Goal: Browse casually: Explore the website without a specific task or goal

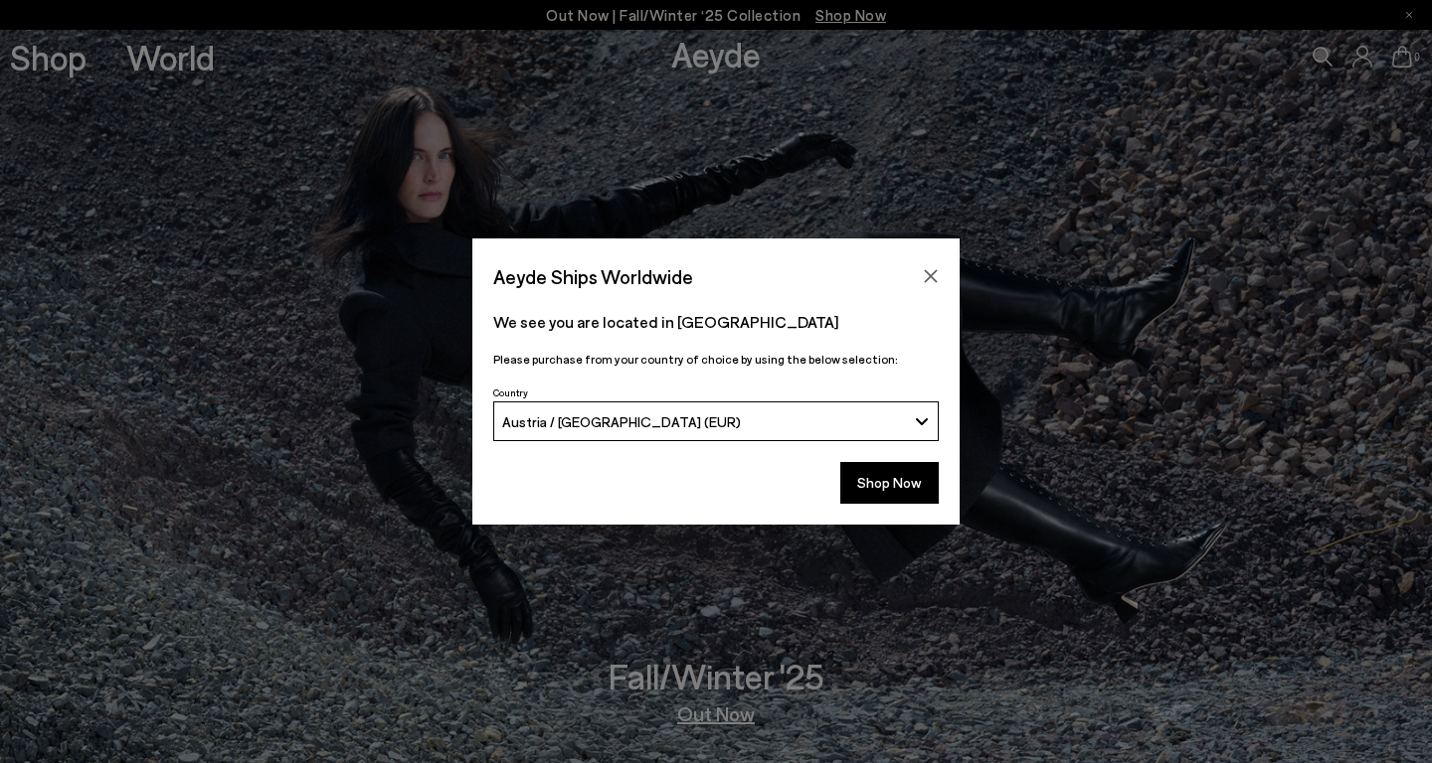
click at [923, 422] on button "Austria / [GEOGRAPHIC_DATA] (EUR)" at bounding box center [715, 422] width 445 height 40
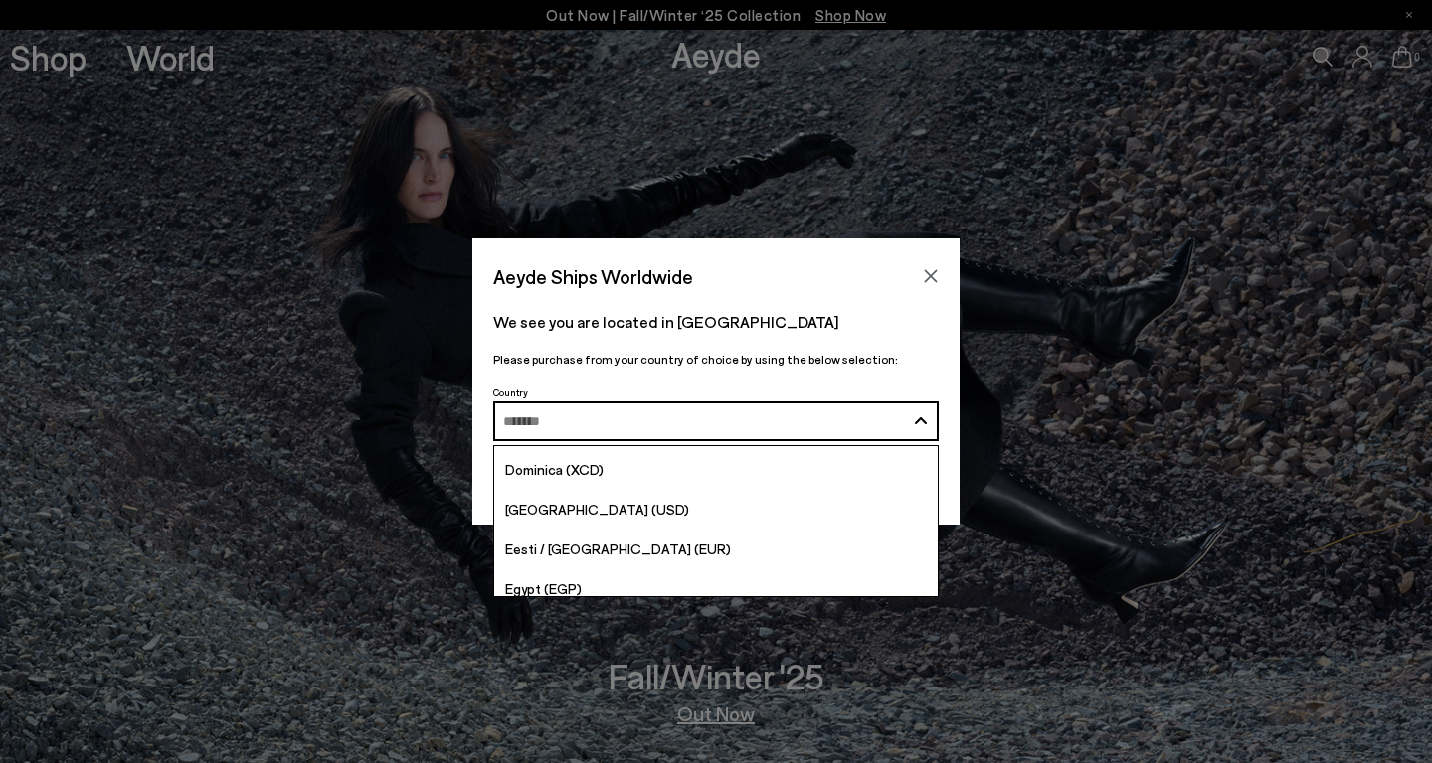
scroll to position [1925, 0]
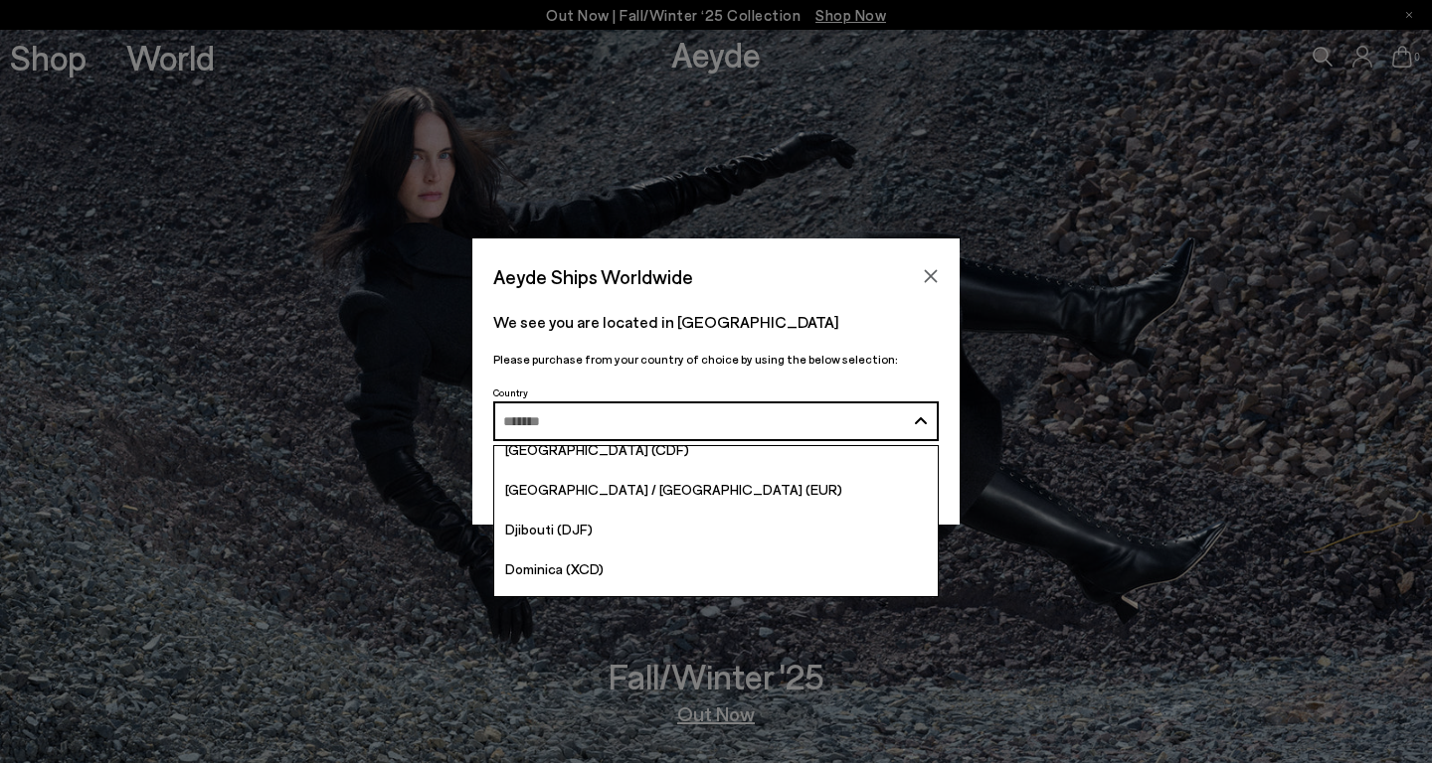
click at [737, 503] on link "[GEOGRAPHIC_DATA] / [GEOGRAPHIC_DATA] (EUR)" at bounding box center [715, 490] width 443 height 40
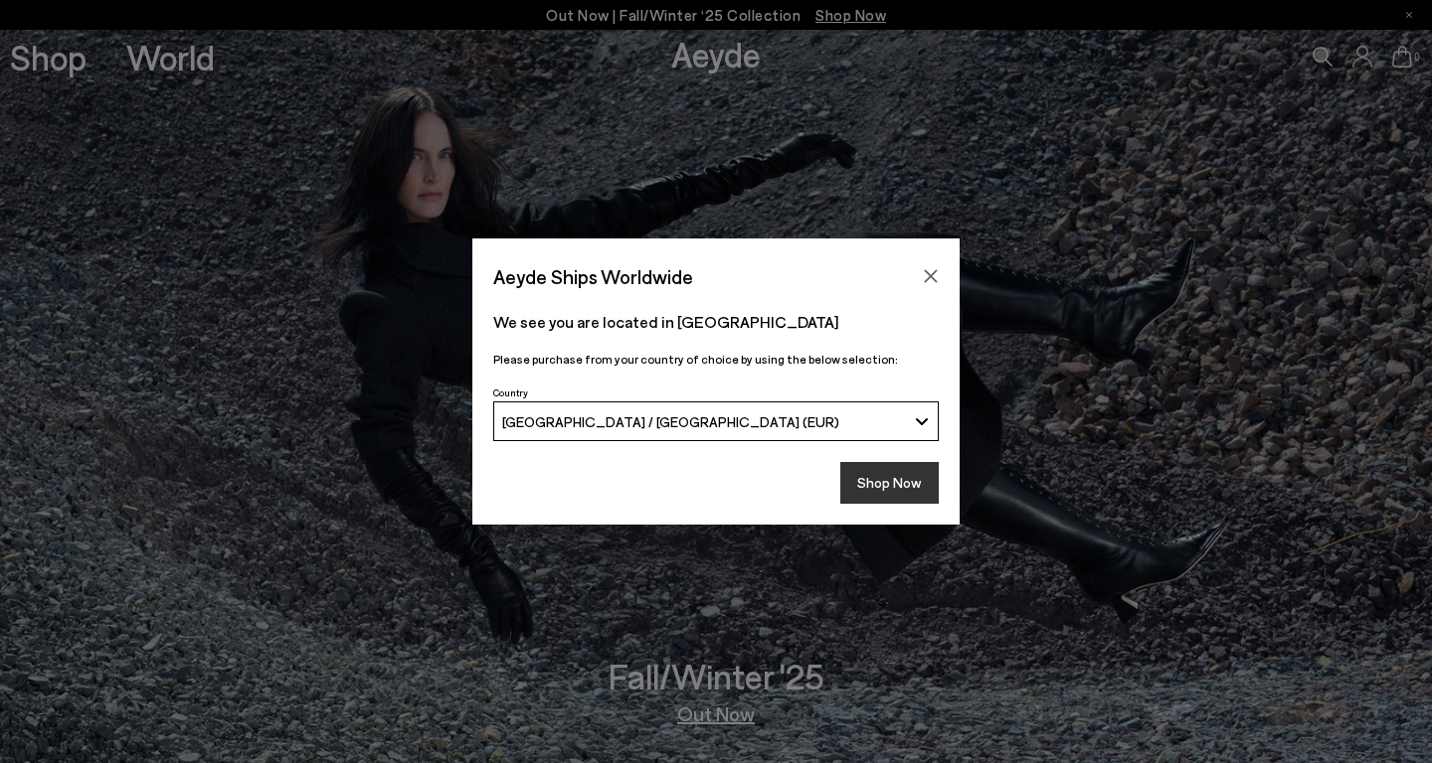
click at [900, 473] on button "Shop Now" at bounding box center [889, 483] width 98 height 42
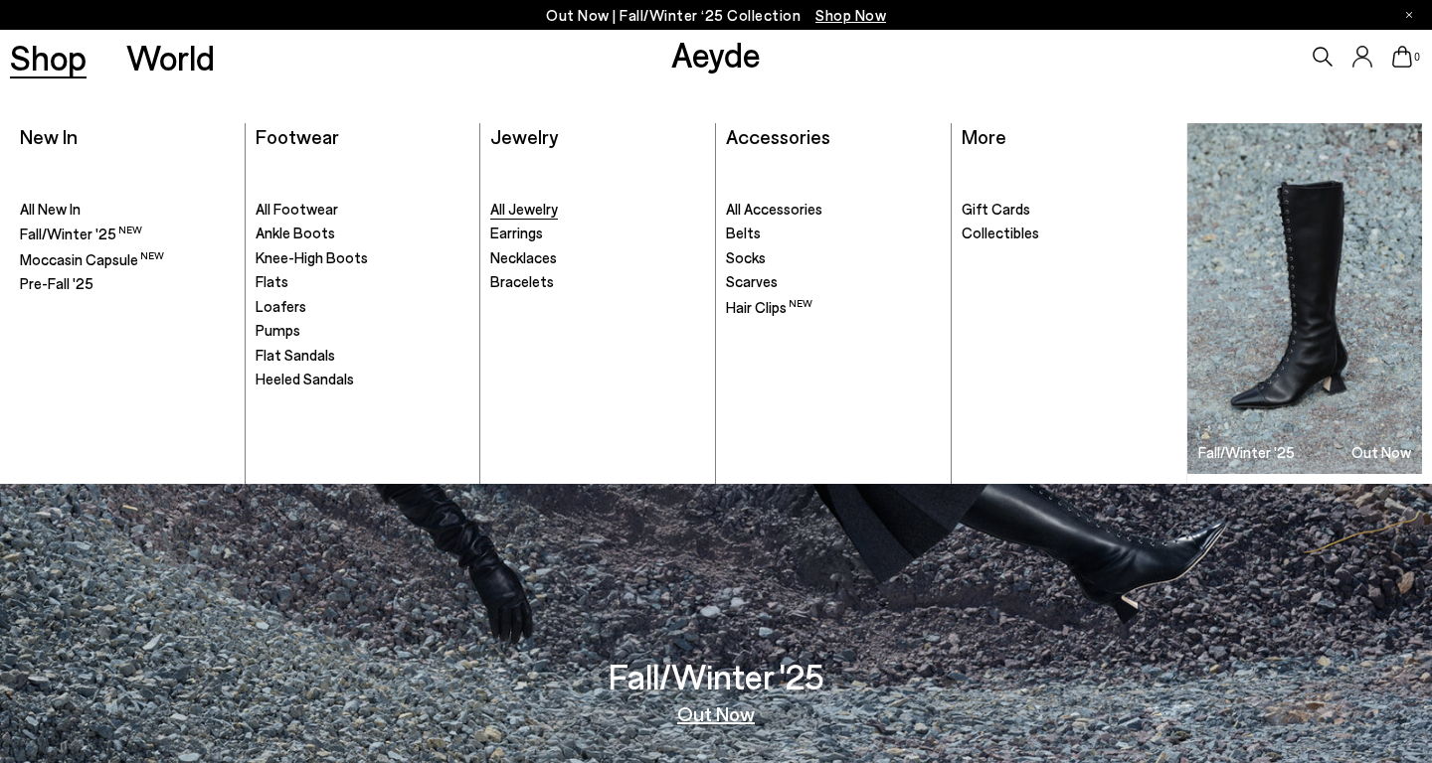
click at [541, 209] on span "All Jewelry" at bounding box center [524, 209] width 68 height 18
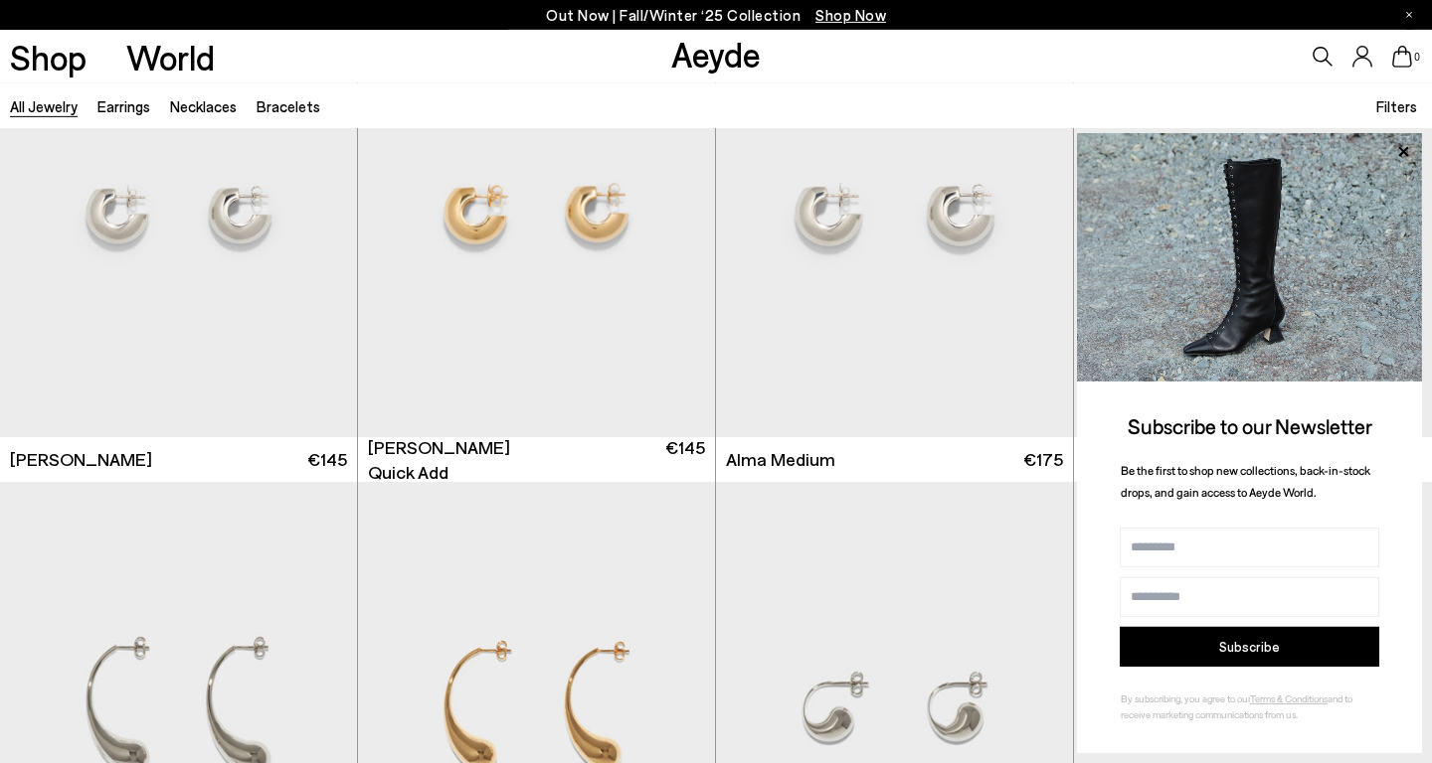
scroll to position [1462, 0]
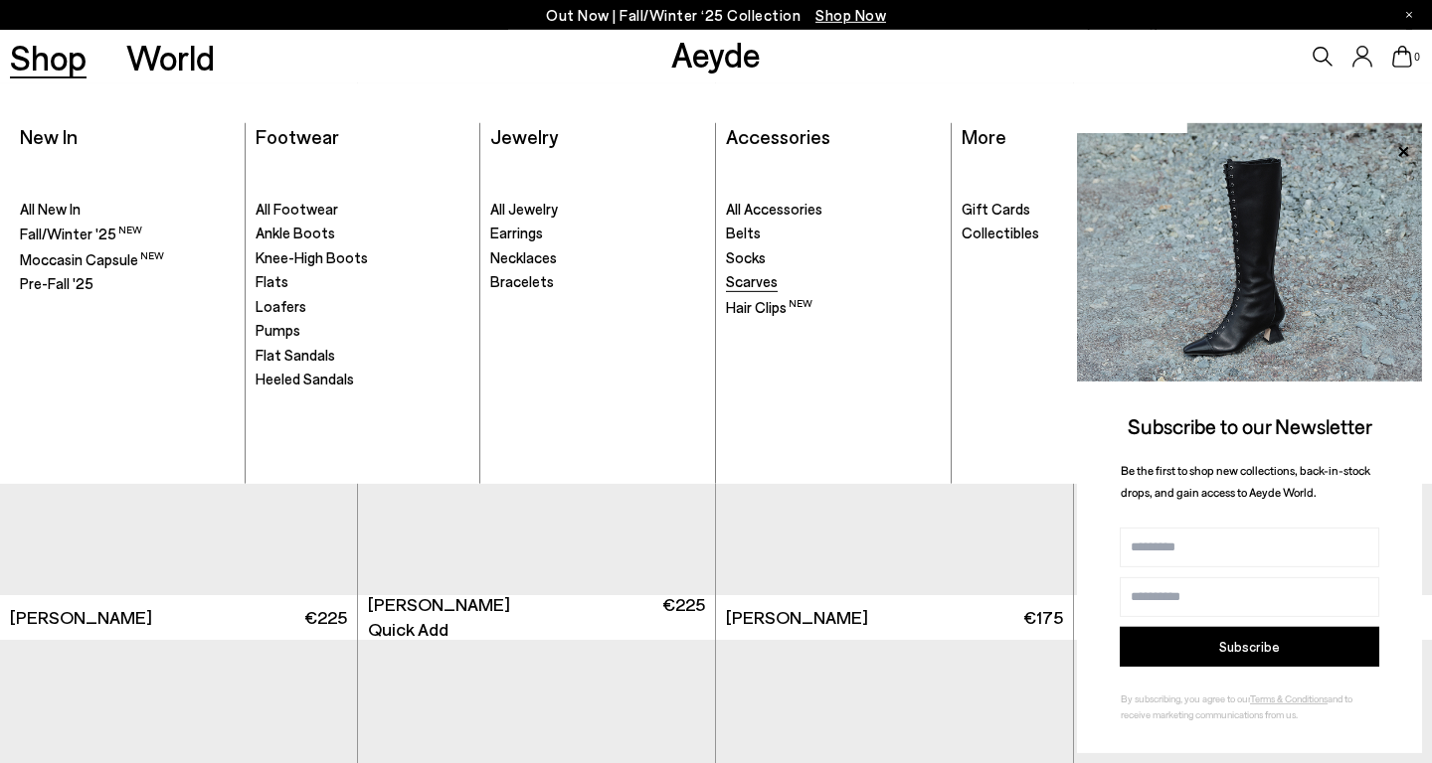
click at [773, 277] on span "Scarves" at bounding box center [752, 281] width 52 height 18
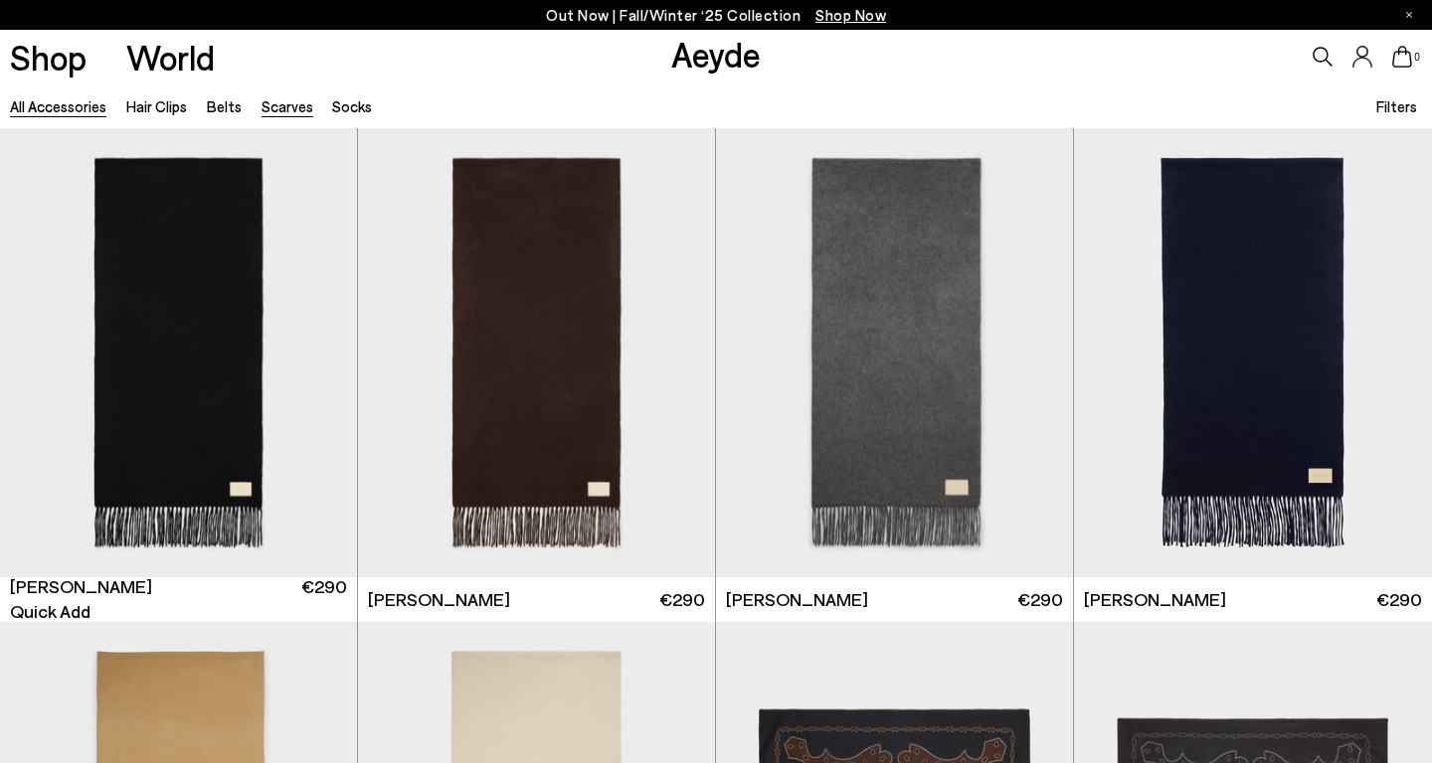
click at [72, 108] on link "All accessories" at bounding box center [58, 106] width 96 height 18
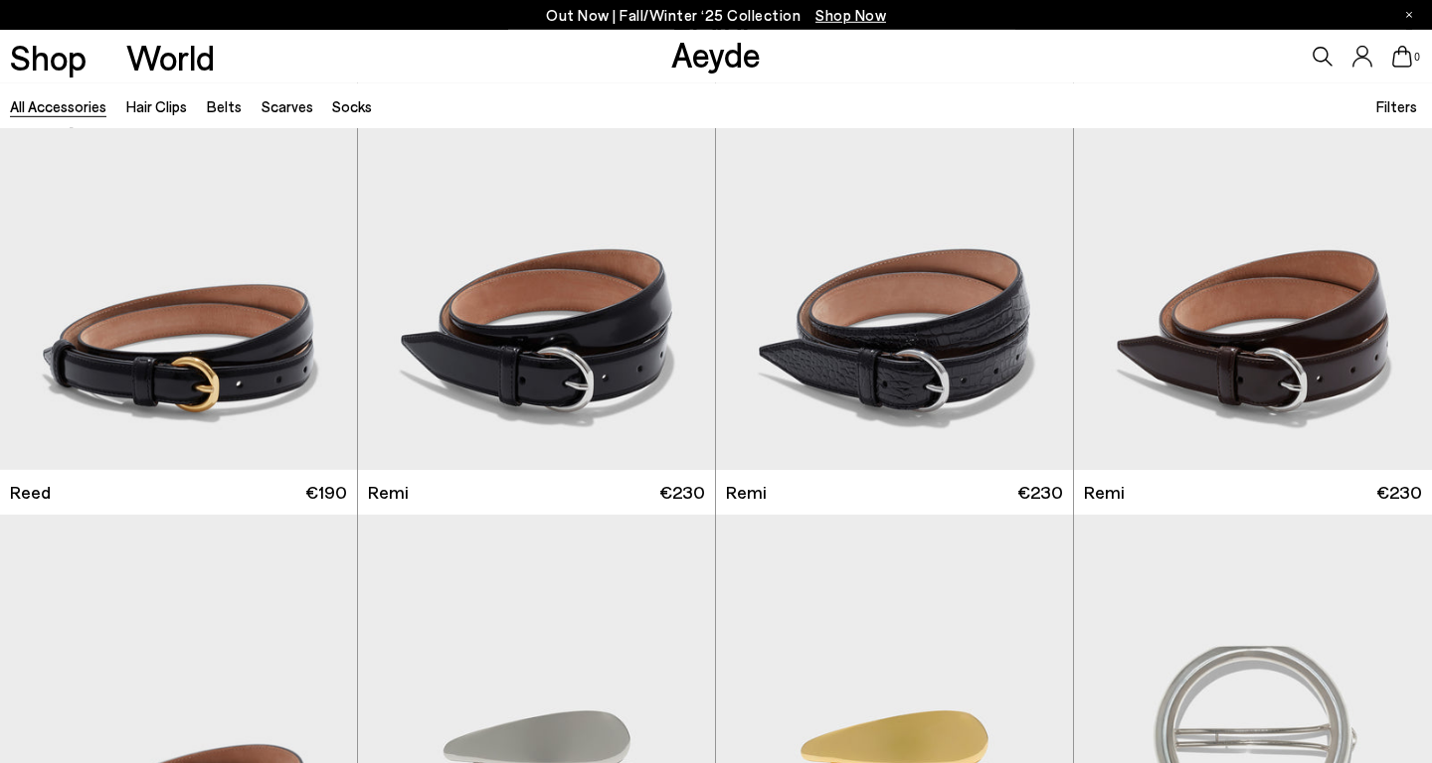
scroll to position [1944, 0]
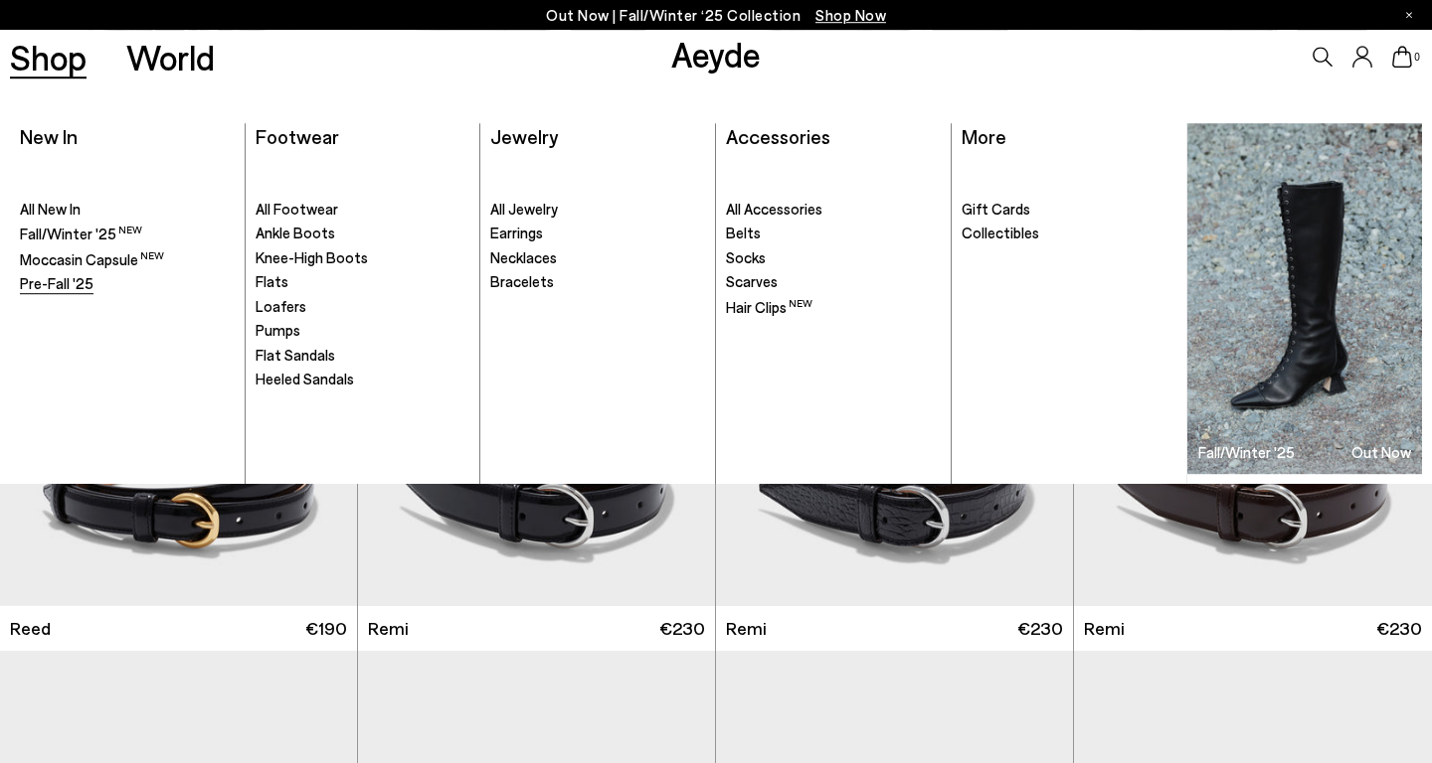
click at [75, 277] on span "Pre-Fall '25" at bounding box center [57, 283] width 74 height 18
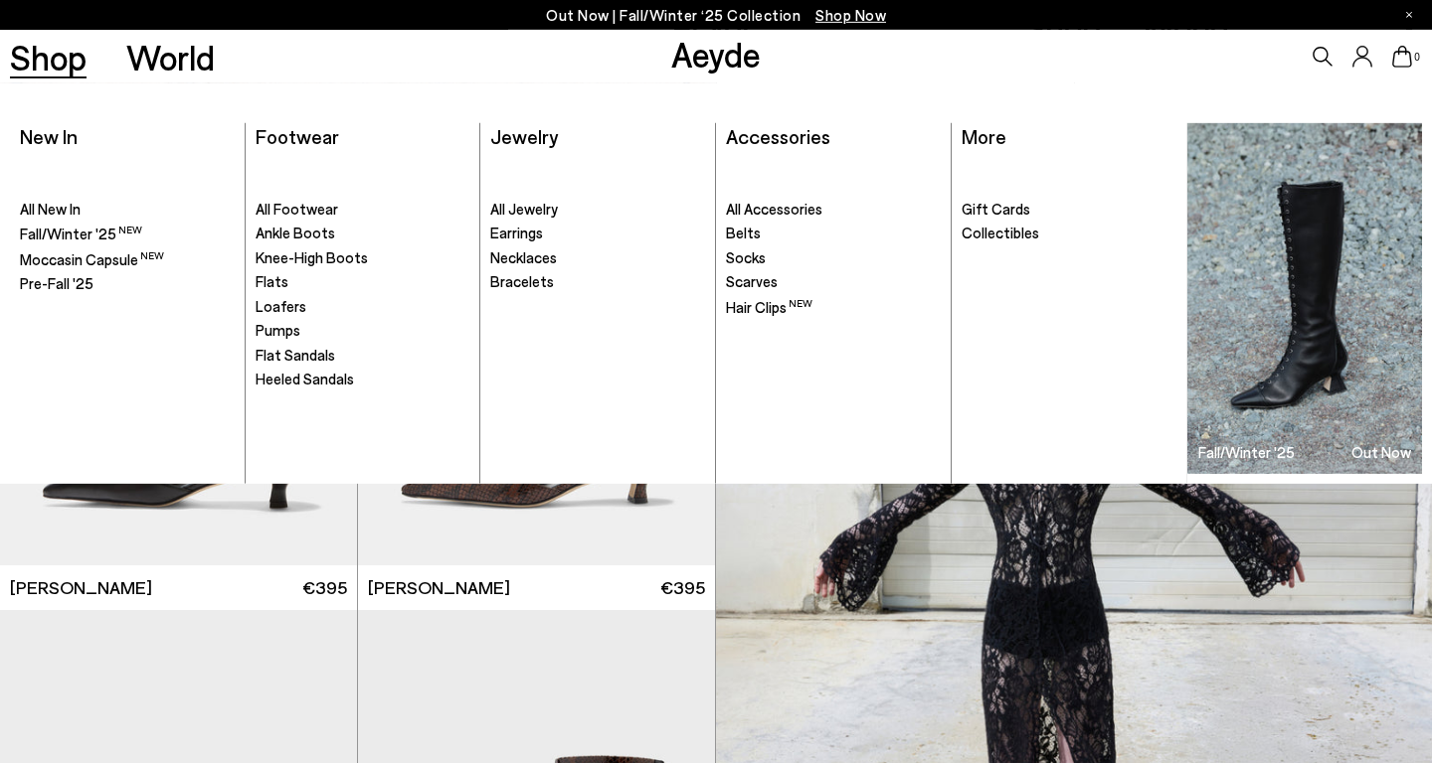
scroll to position [1970, 0]
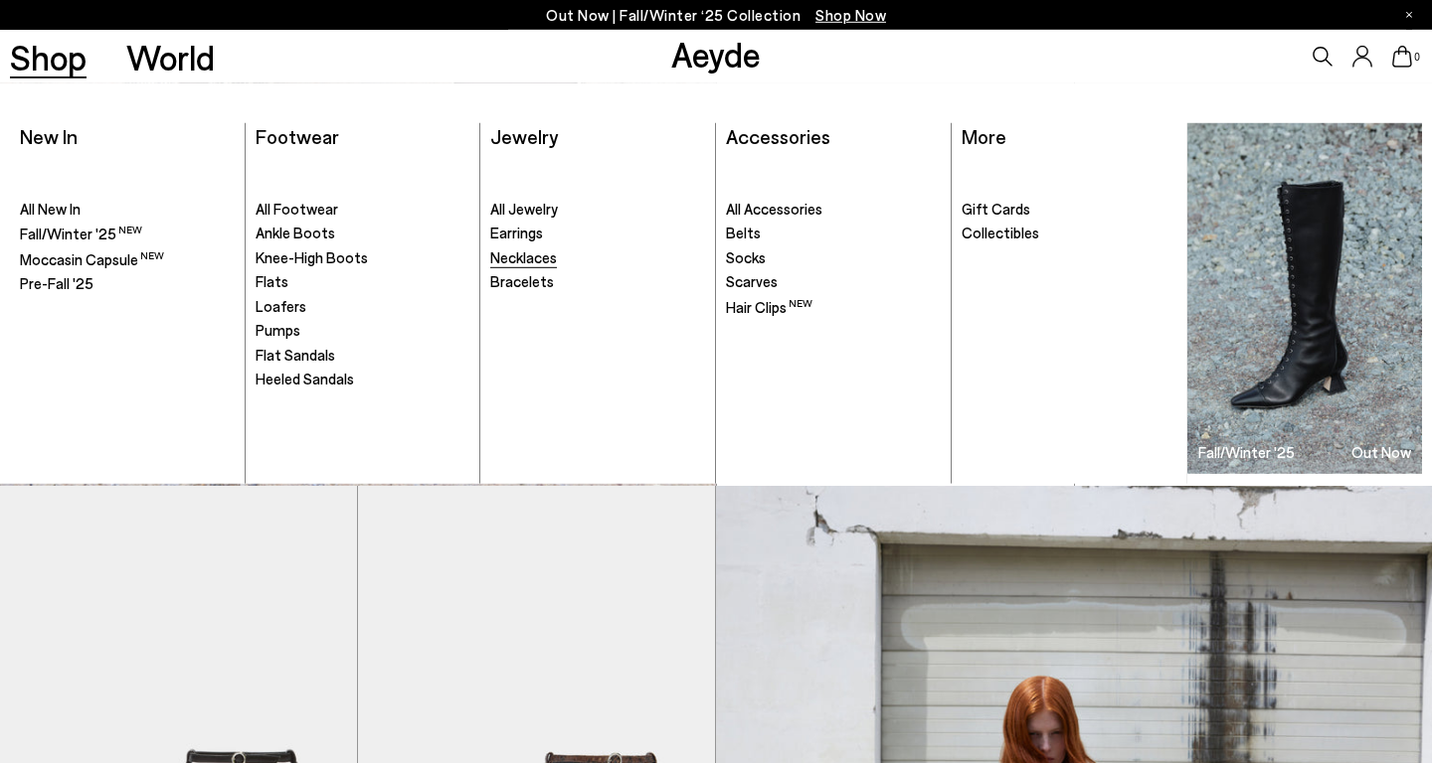
click at [536, 258] on span "Necklaces" at bounding box center [523, 258] width 67 height 18
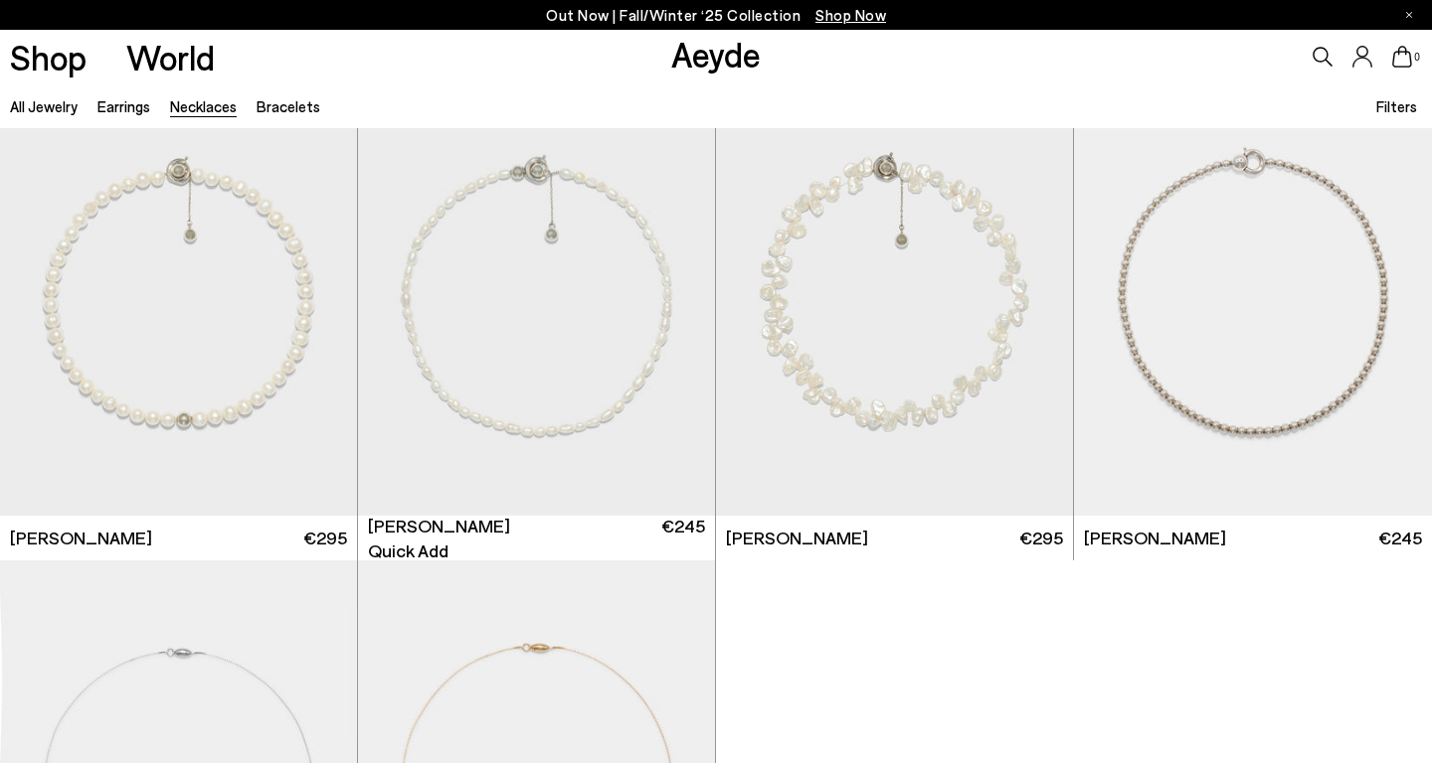
scroll to position [572, 0]
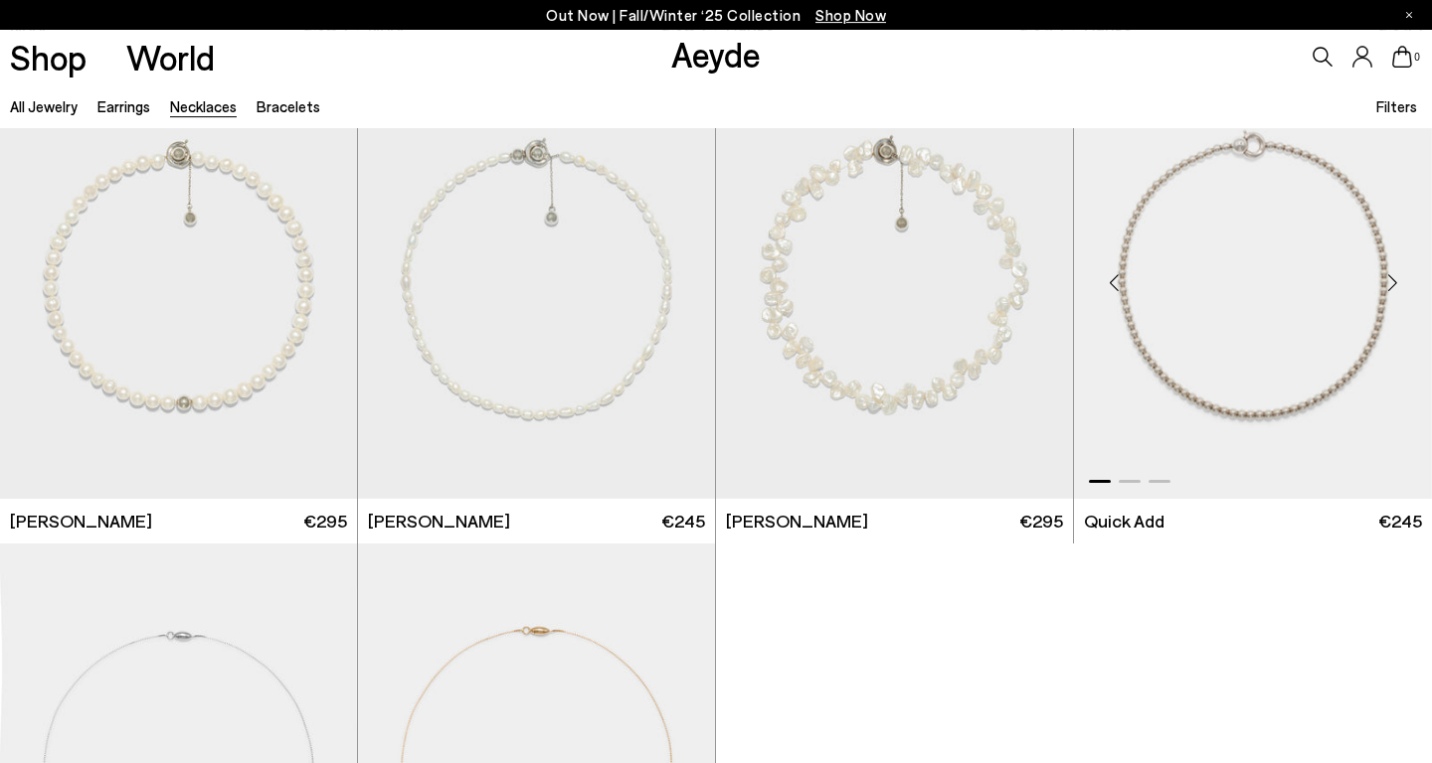
click at [1392, 277] on div "Next slide" at bounding box center [1392, 283] width 60 height 60
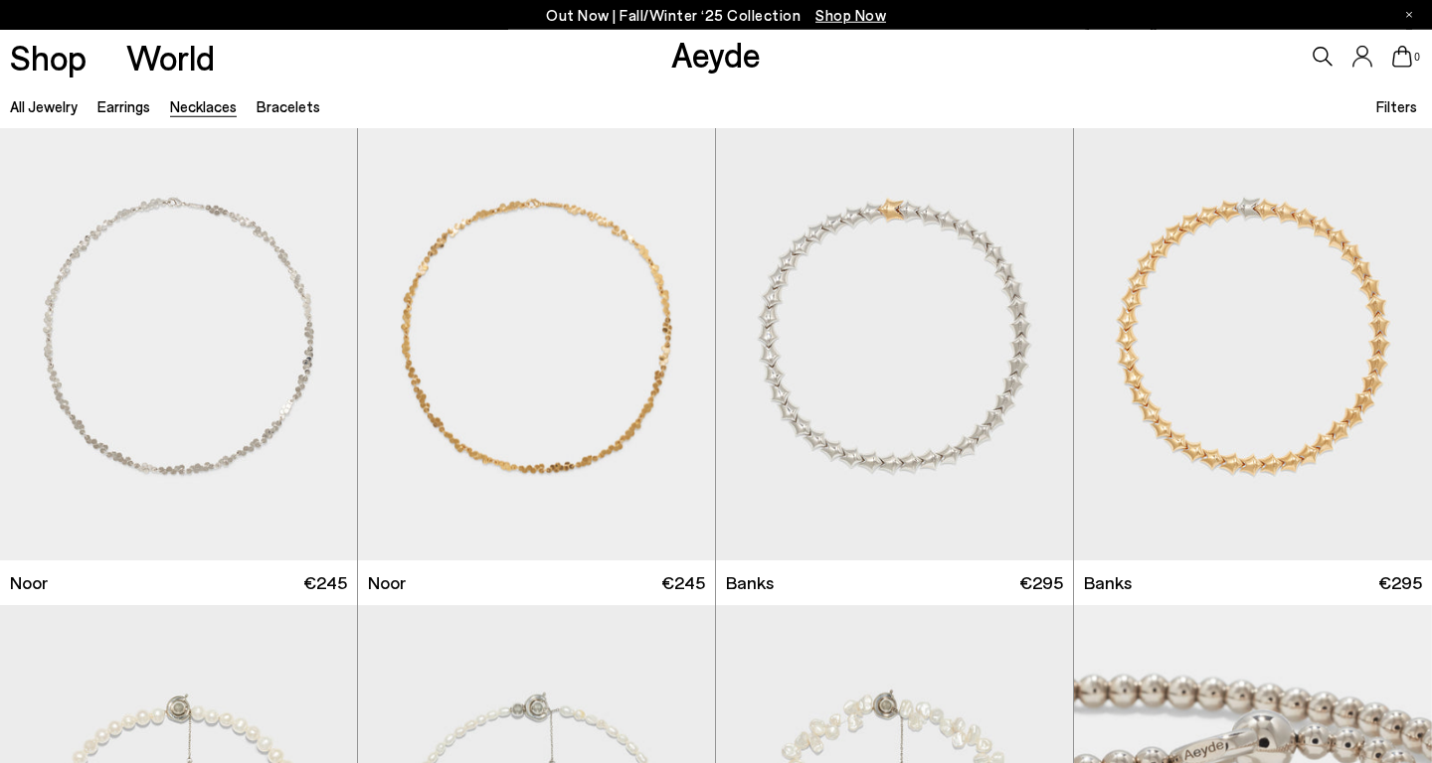
scroll to position [0, 0]
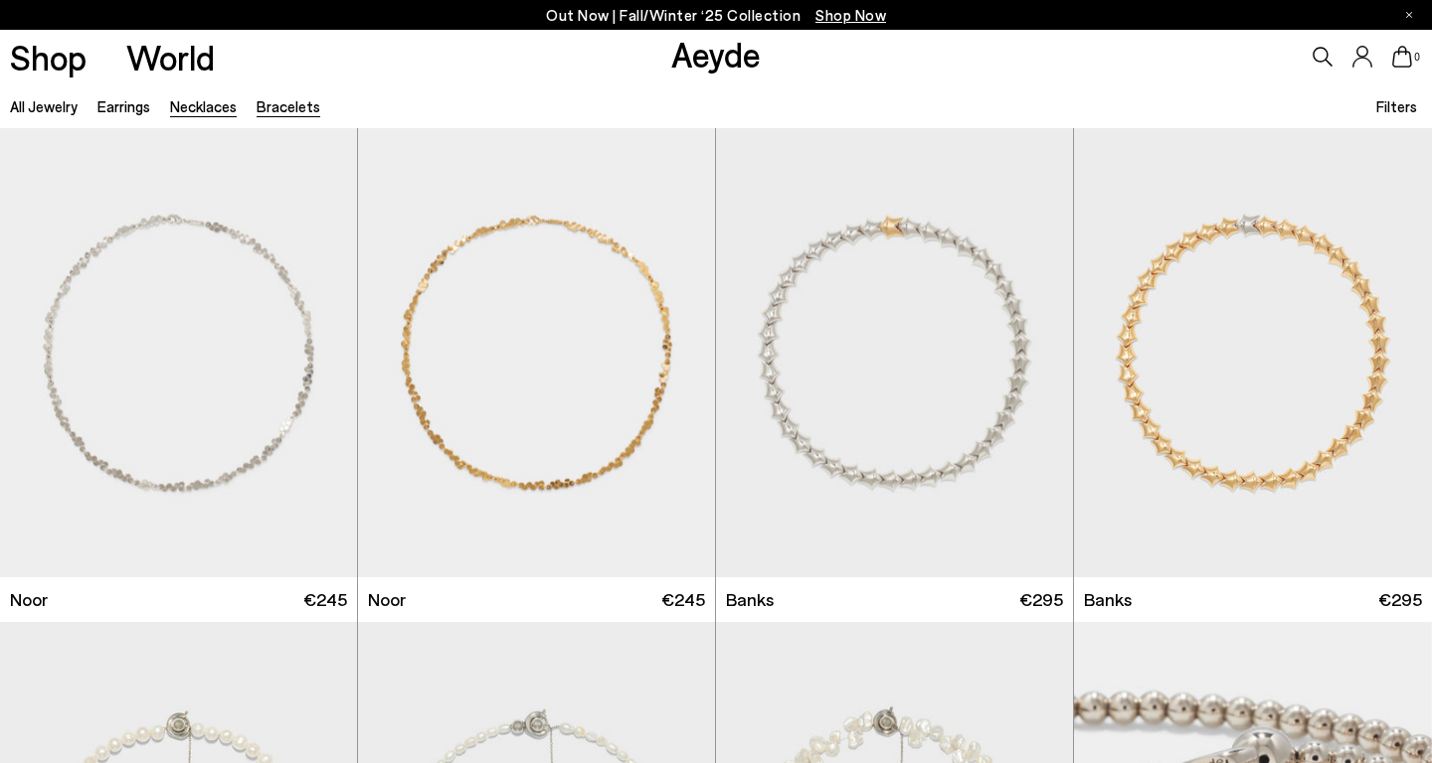
click at [277, 98] on link "Bracelets" at bounding box center [288, 106] width 64 height 18
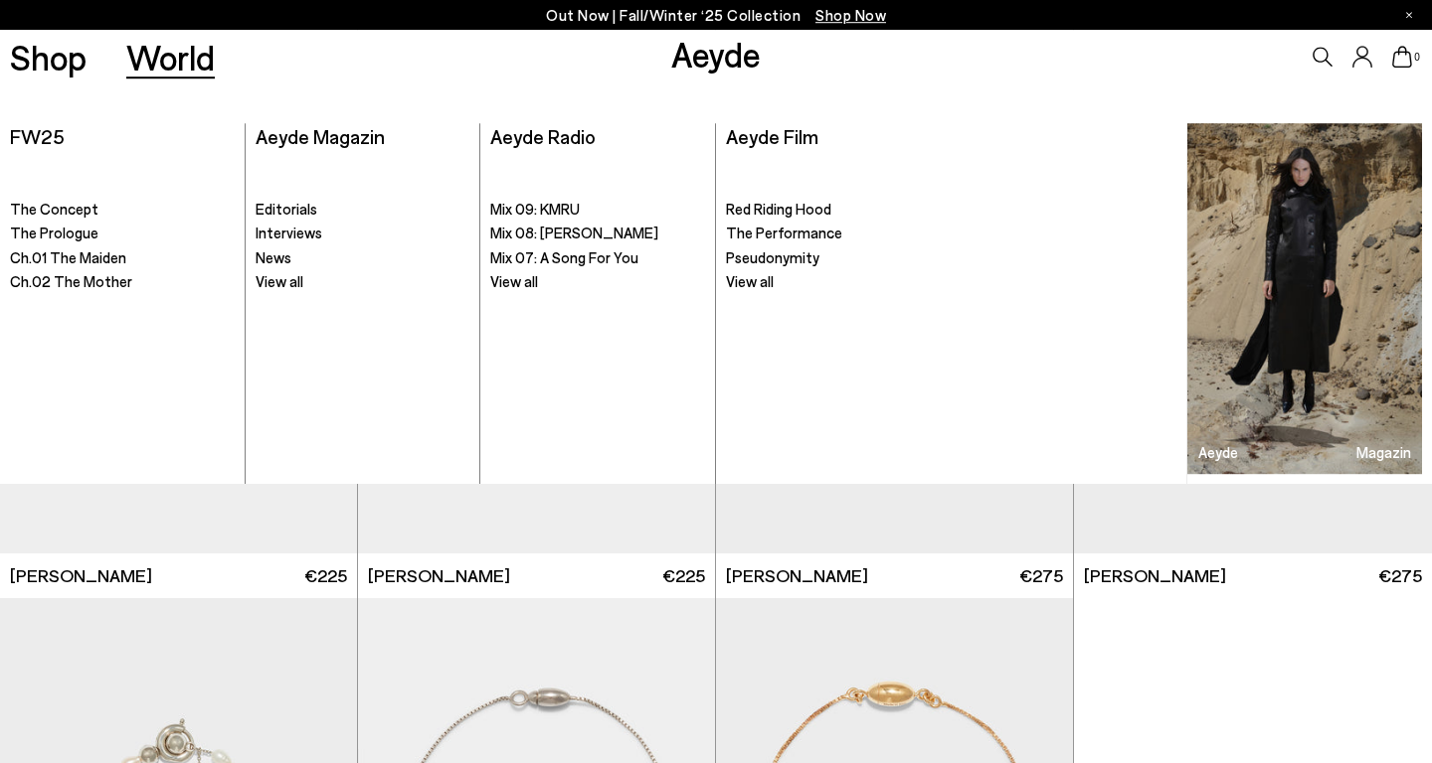
scroll to position [505, 0]
